Goal: Task Accomplishment & Management: Use online tool/utility

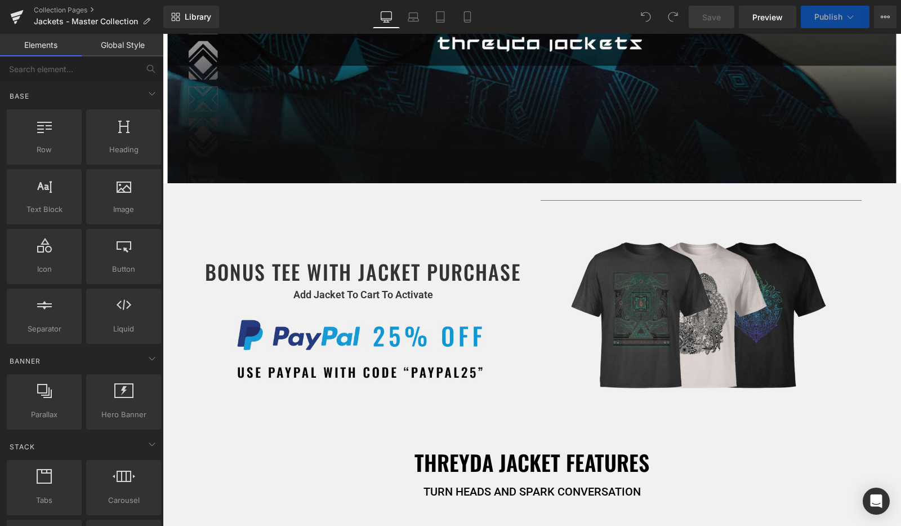
scroll to position [395, 0]
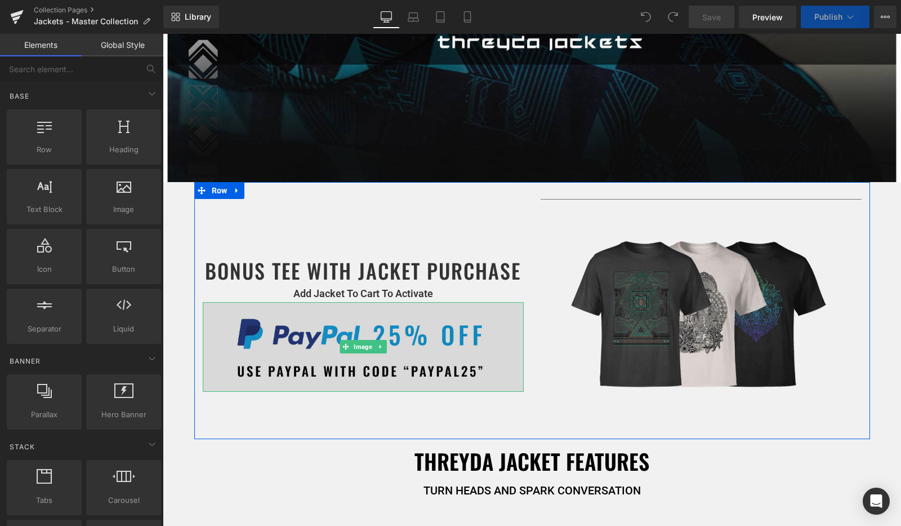
click at [369, 345] on div "Image" at bounding box center [363, 347] width 321 height 90
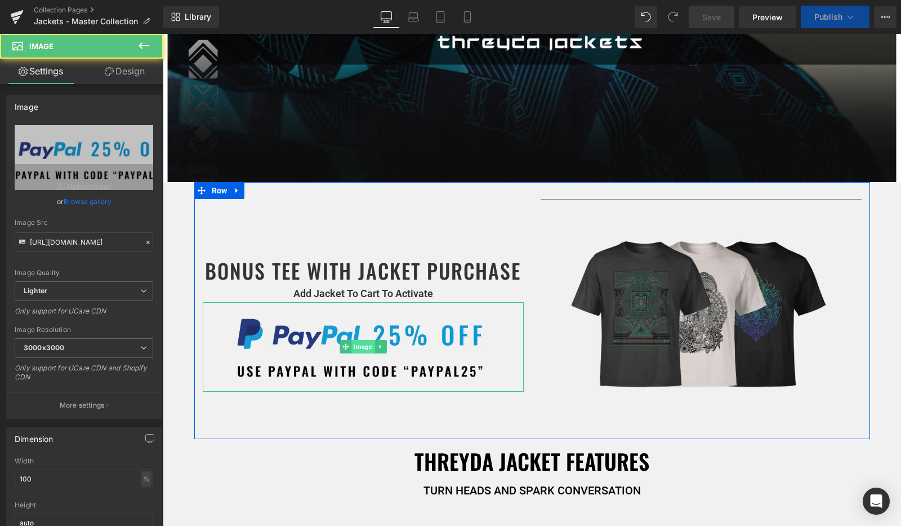
click at [359, 341] on span "Image" at bounding box center [363, 347] width 23 height 14
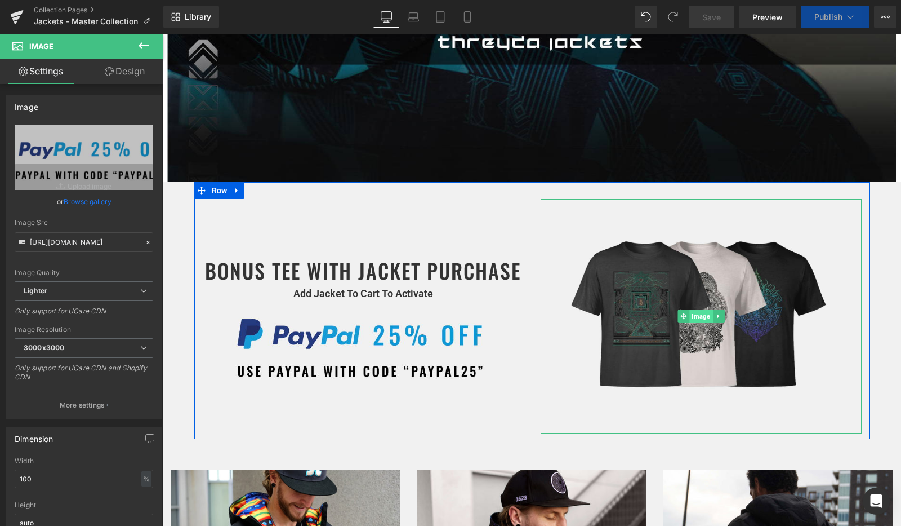
click at [693, 313] on span "Image" at bounding box center [701, 316] width 23 height 14
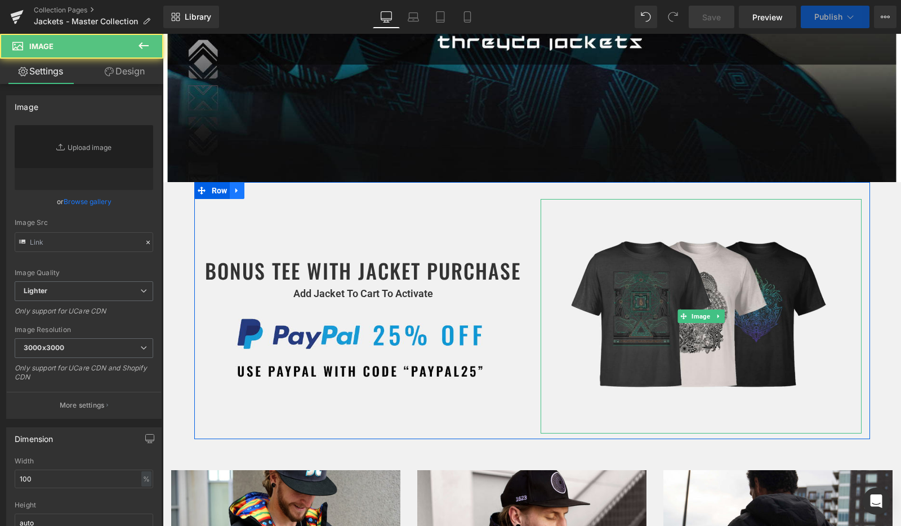
select select "Medium"
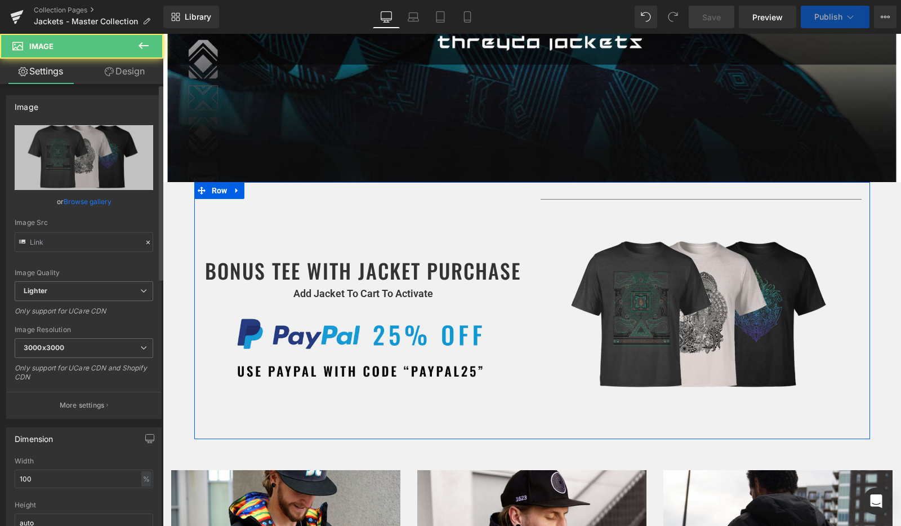
select select "Large"
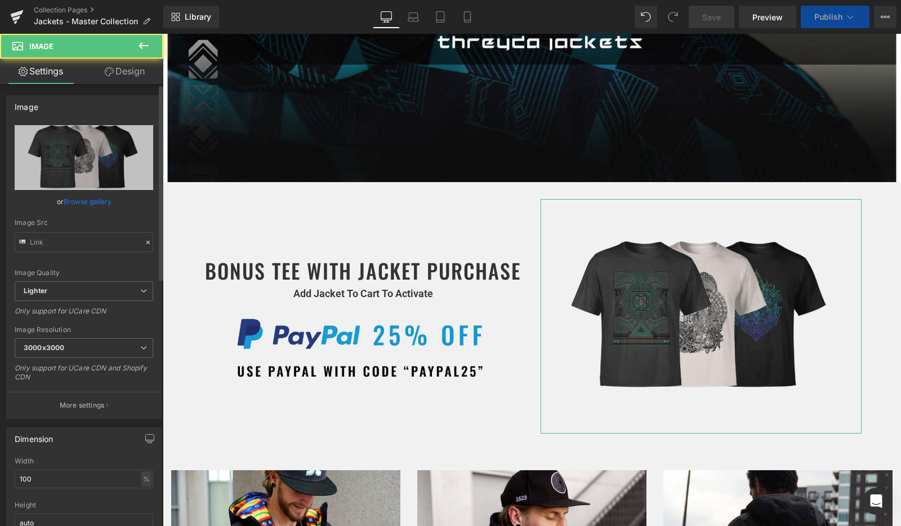
click at [99, 200] on link "Browse gallery" at bounding box center [88, 202] width 48 height 20
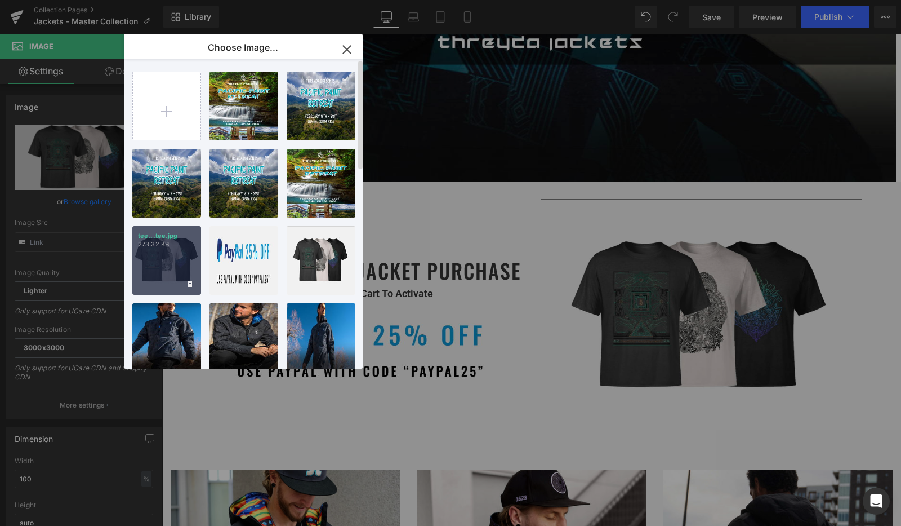
click at [170, 256] on div "tee...tee.jpg 273.32 KB" at bounding box center [166, 260] width 69 height 69
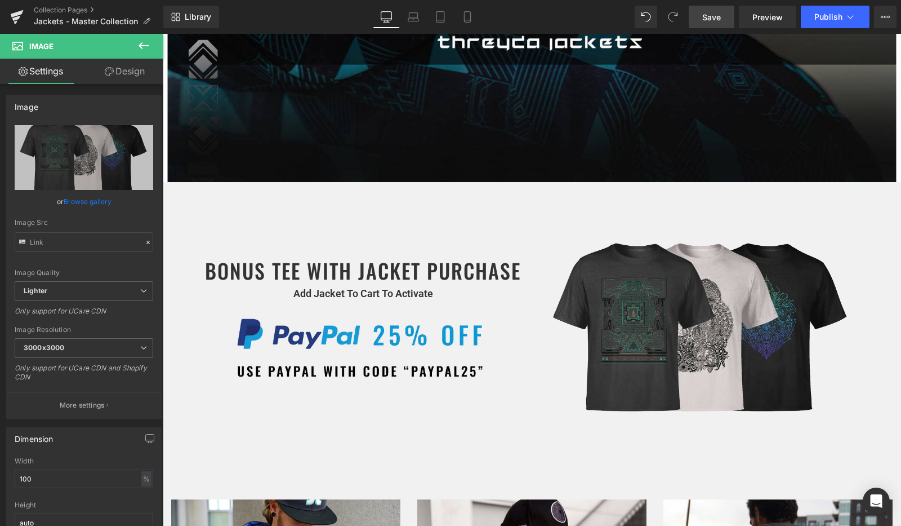
click at [714, 22] on span "Save" at bounding box center [712, 17] width 19 height 12
